Goal: Task Accomplishment & Management: Complete application form

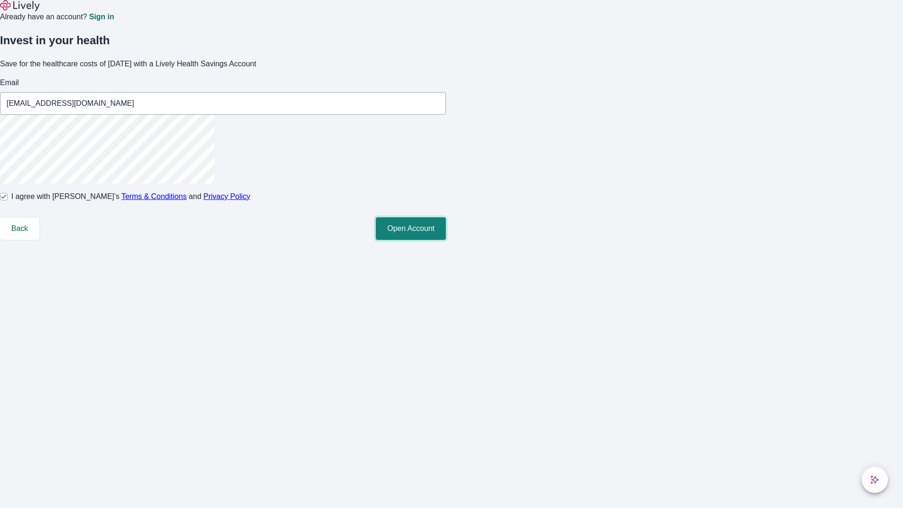
click at [446, 240] on button "Open Account" at bounding box center [411, 228] width 70 height 23
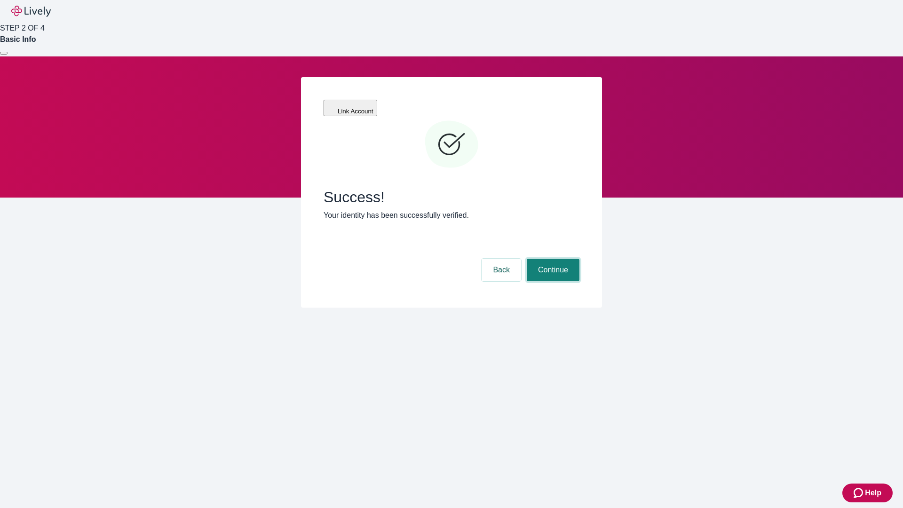
click at [552, 259] on button "Continue" at bounding box center [553, 270] width 53 height 23
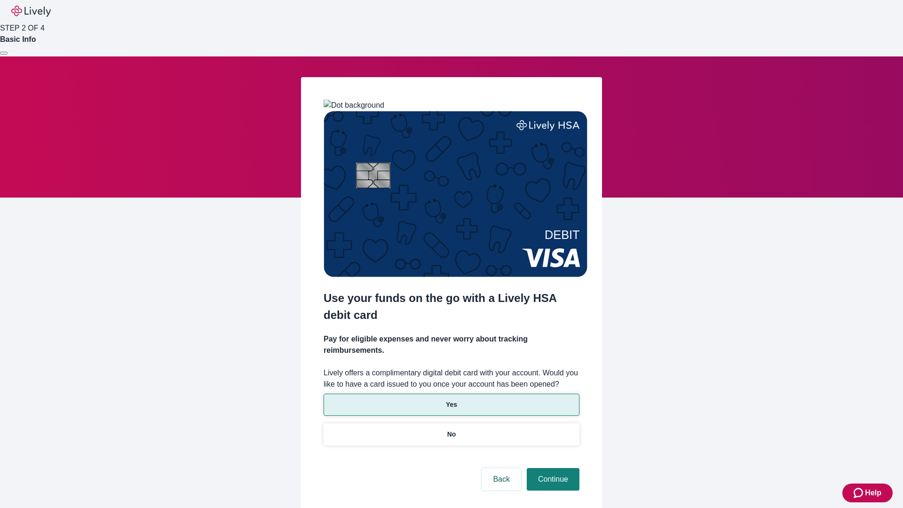
click at [451, 400] on p "Yes" at bounding box center [451, 405] width 11 height 10
click at [552, 468] on button "Continue" at bounding box center [553, 479] width 53 height 23
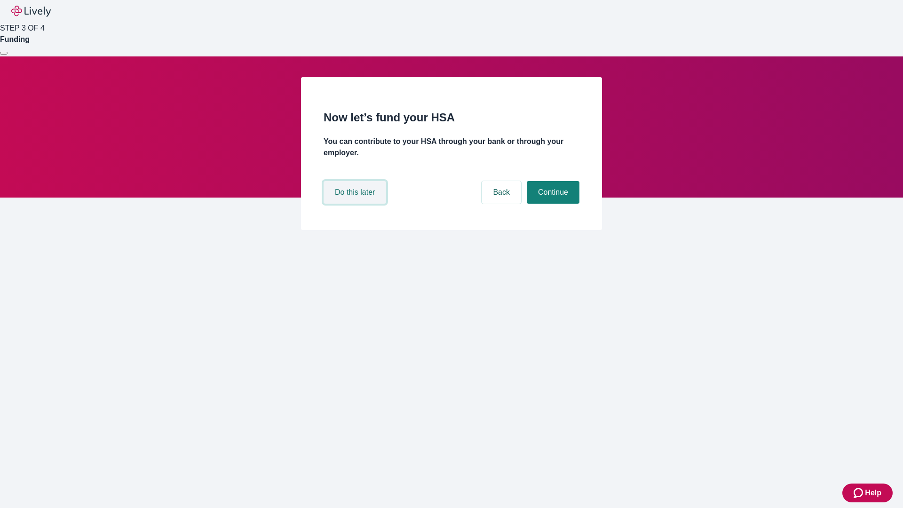
click at [356, 204] on button "Do this later" at bounding box center [355, 192] width 63 height 23
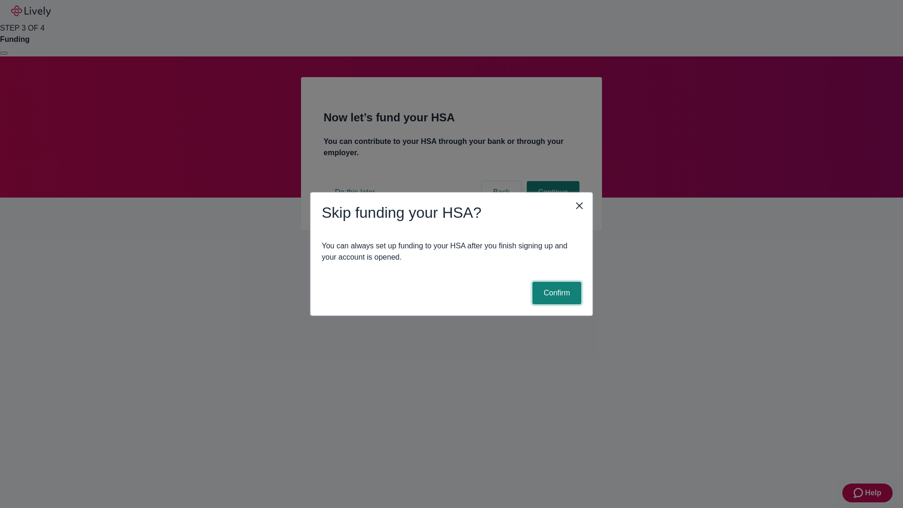
click at [556, 293] on button "Confirm" at bounding box center [557, 293] width 49 height 23
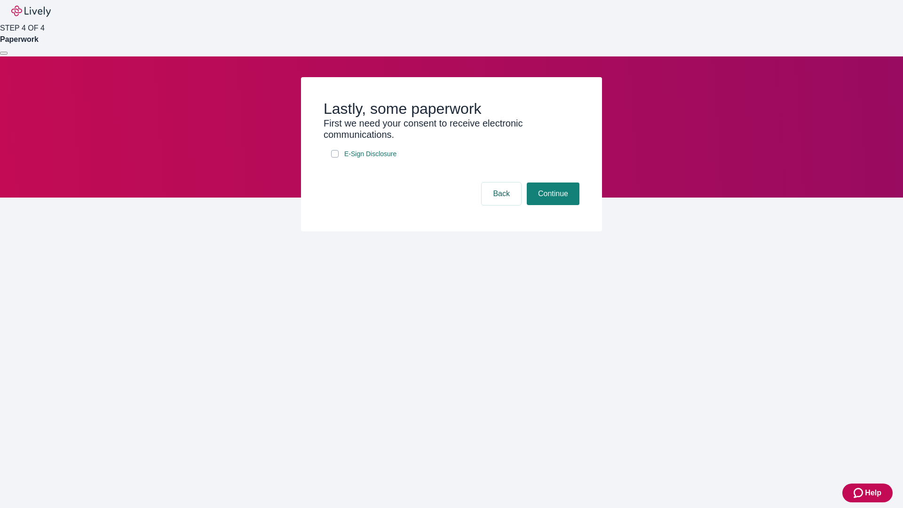
click at [335, 158] on input "E-Sign Disclosure" at bounding box center [335, 154] width 8 height 8
checkbox input "true"
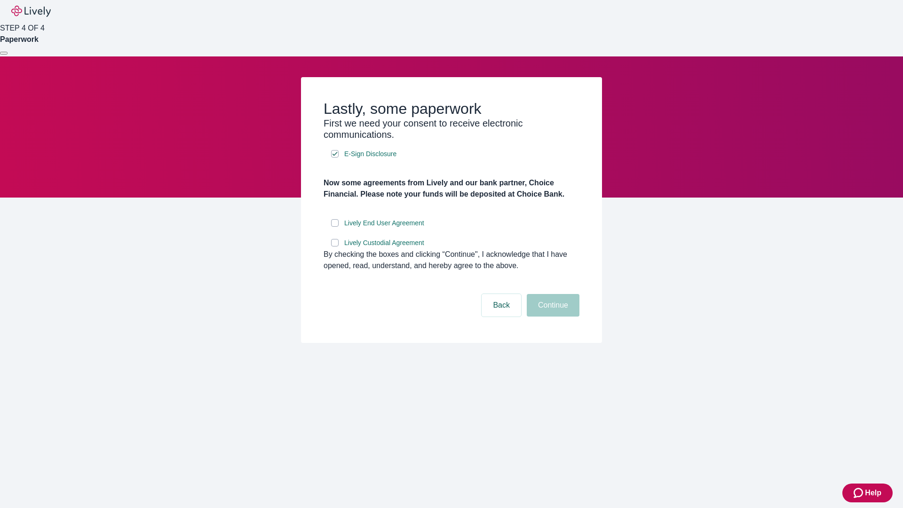
click at [335, 227] on input "Lively End User Agreement" at bounding box center [335, 223] width 8 height 8
checkbox input "true"
click at [335, 247] on input "Lively Custodial Agreement" at bounding box center [335, 243] width 8 height 8
checkbox input "true"
click at [552, 317] on button "Continue" at bounding box center [553, 305] width 53 height 23
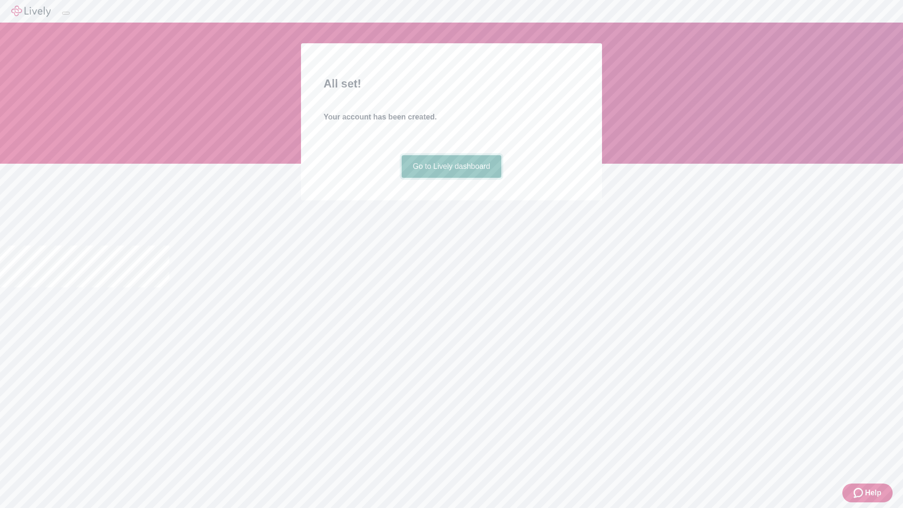
click at [451, 178] on link "Go to Lively dashboard" at bounding box center [452, 166] width 100 height 23
